Goal: Task Accomplishment & Management: Manage account settings

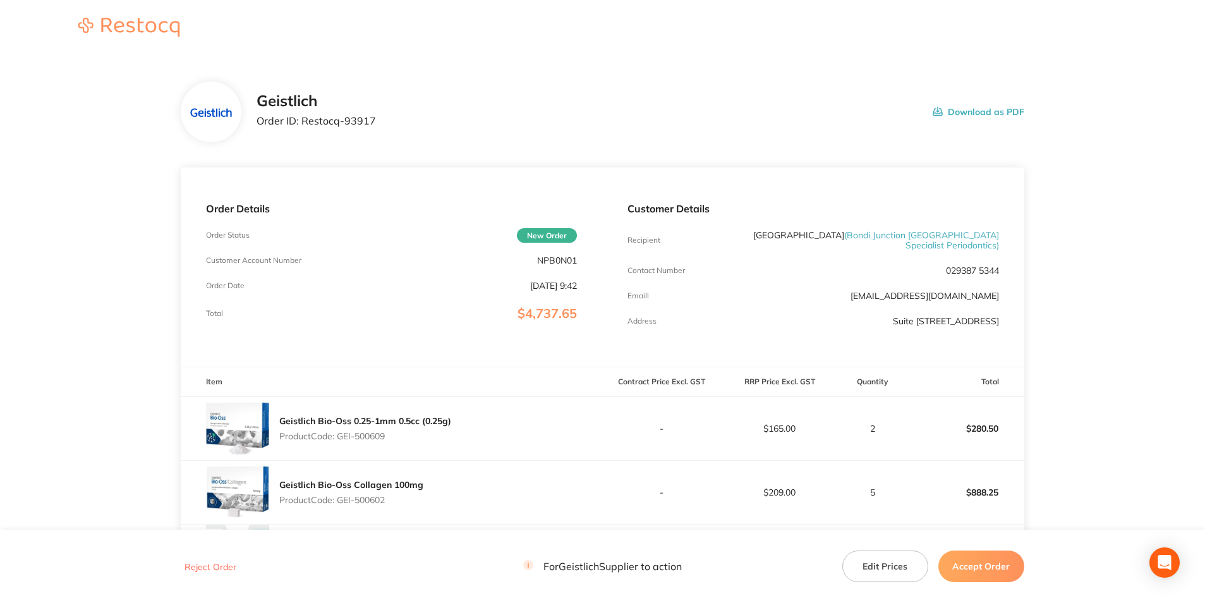
click at [554, 265] on p "NPB0N01" at bounding box center [557, 260] width 40 height 10
copy p "NPB0N01"
drag, startPoint x: 339, startPoint y: 119, endPoint x: 304, endPoint y: 120, distance: 34.8
click at [304, 120] on div "Geistlich Order ID: Restocq- 93917 Download as PDF" at bounding box center [641, 111] width 768 height 39
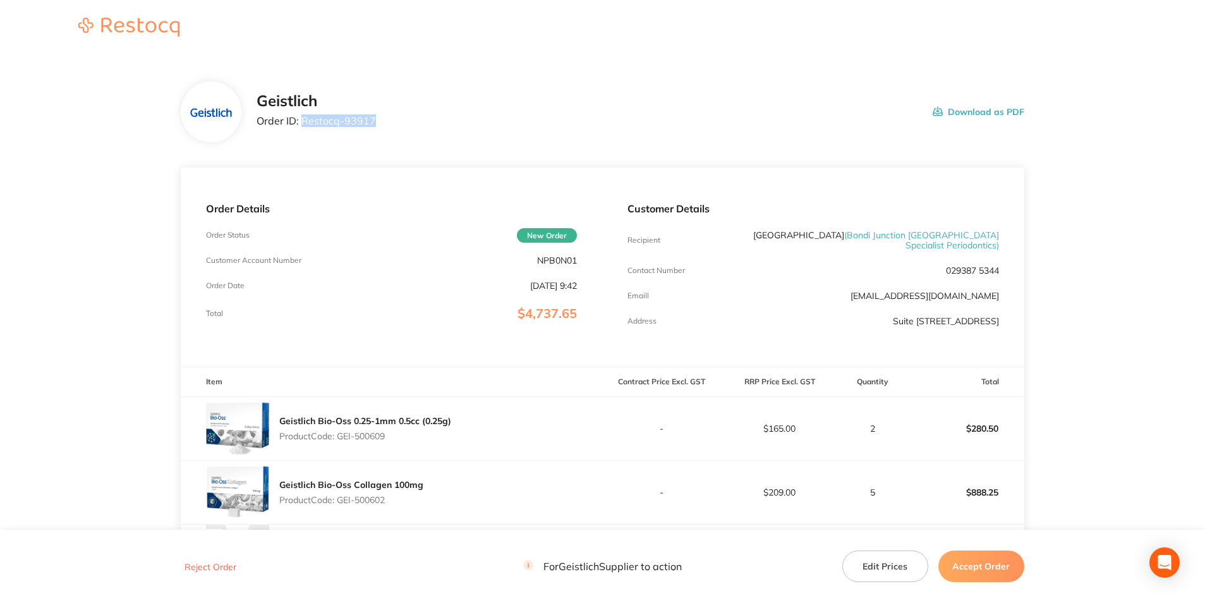
copy p "Restocq- 93917"
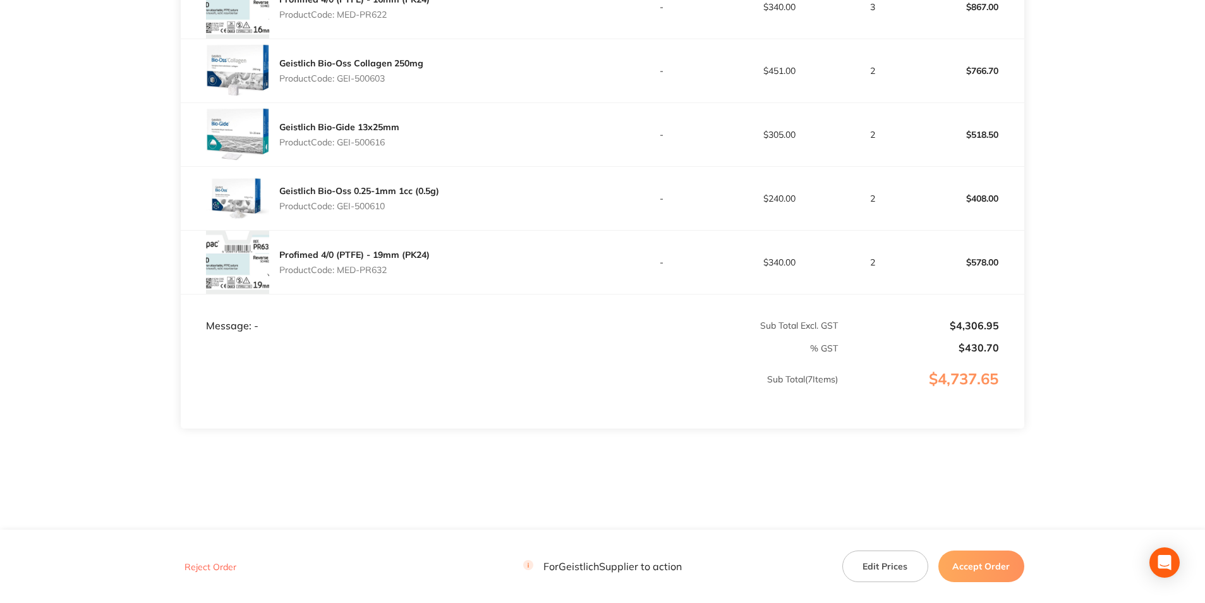
scroll to position [559, 0]
click at [987, 568] on button "Accept Order" at bounding box center [982, 567] width 86 height 32
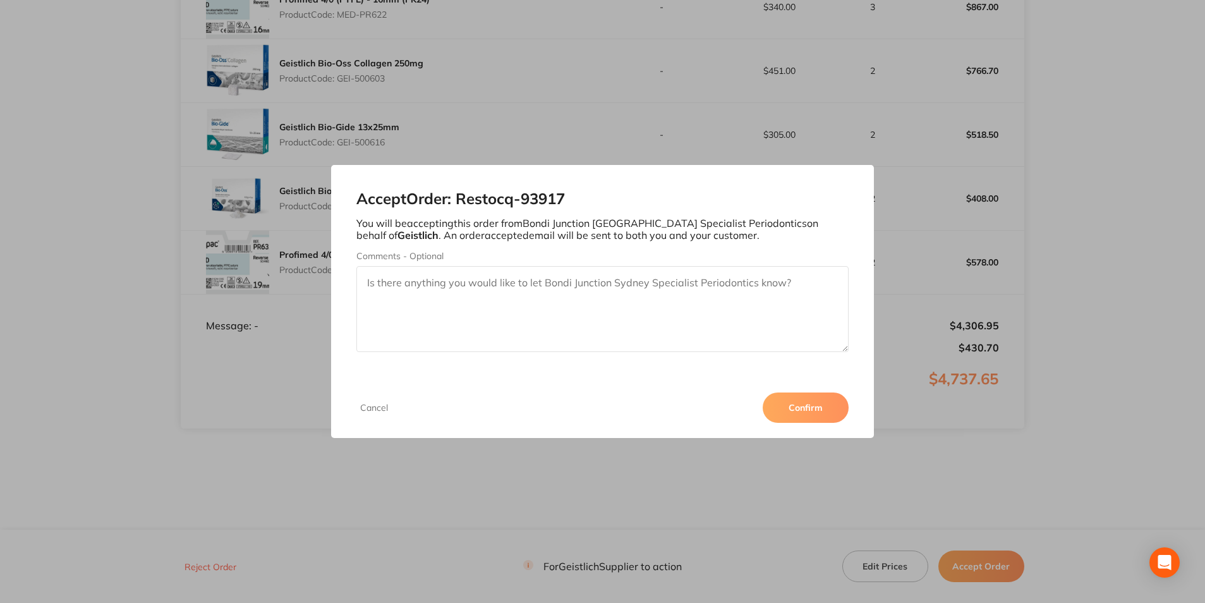
click at [827, 408] on button "Confirm" at bounding box center [806, 408] width 86 height 30
